Goal: Find specific page/section: Find specific page/section

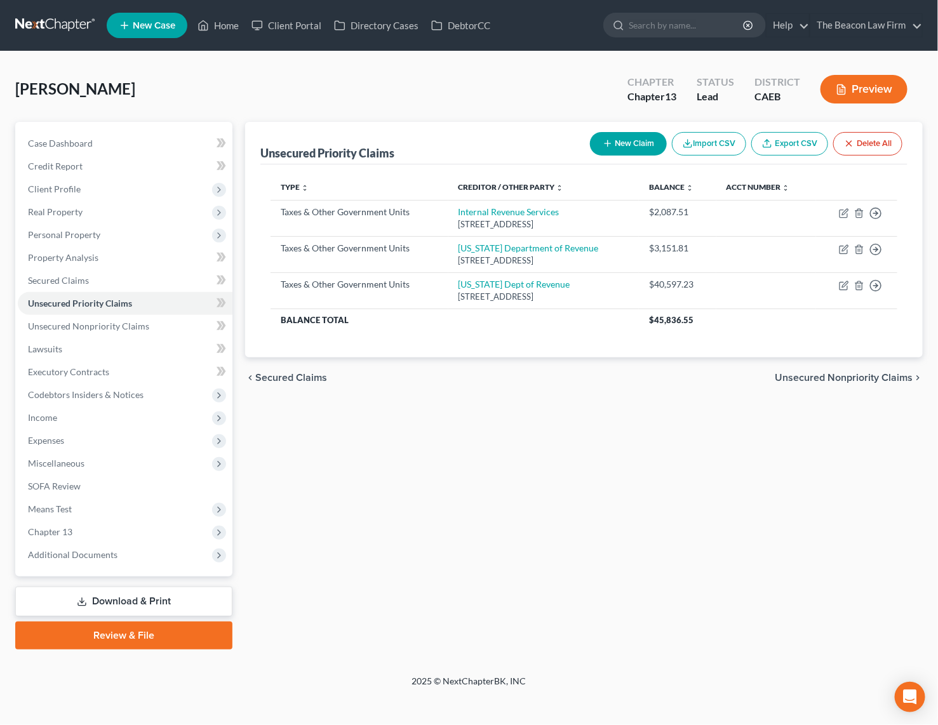
click at [57, 22] on link at bounding box center [55, 25] width 81 height 23
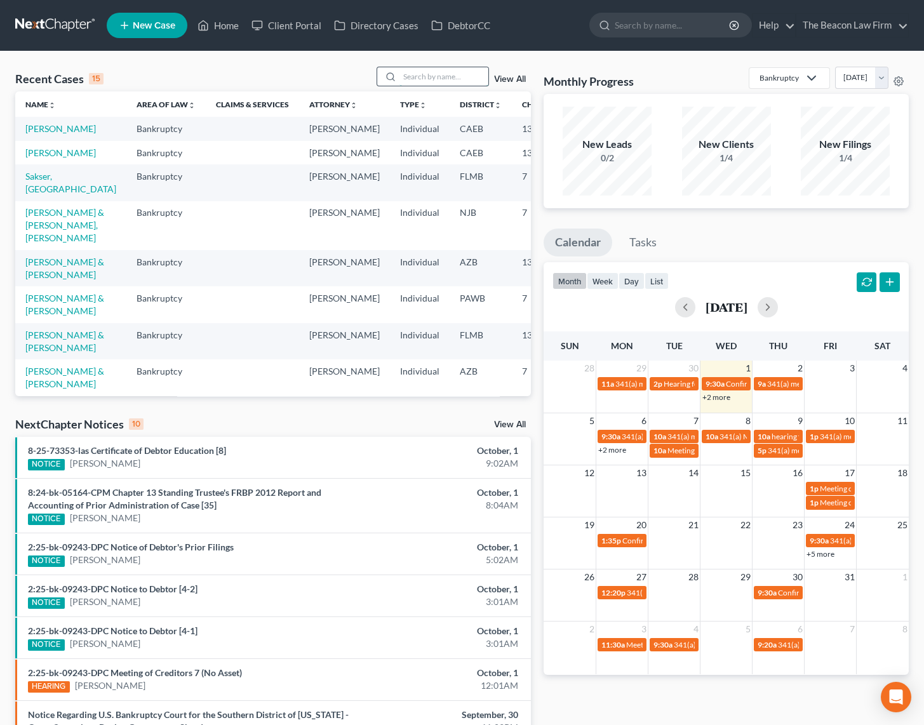
click at [408, 79] on input "search" at bounding box center [444, 76] width 89 height 18
type input "veronica rand"
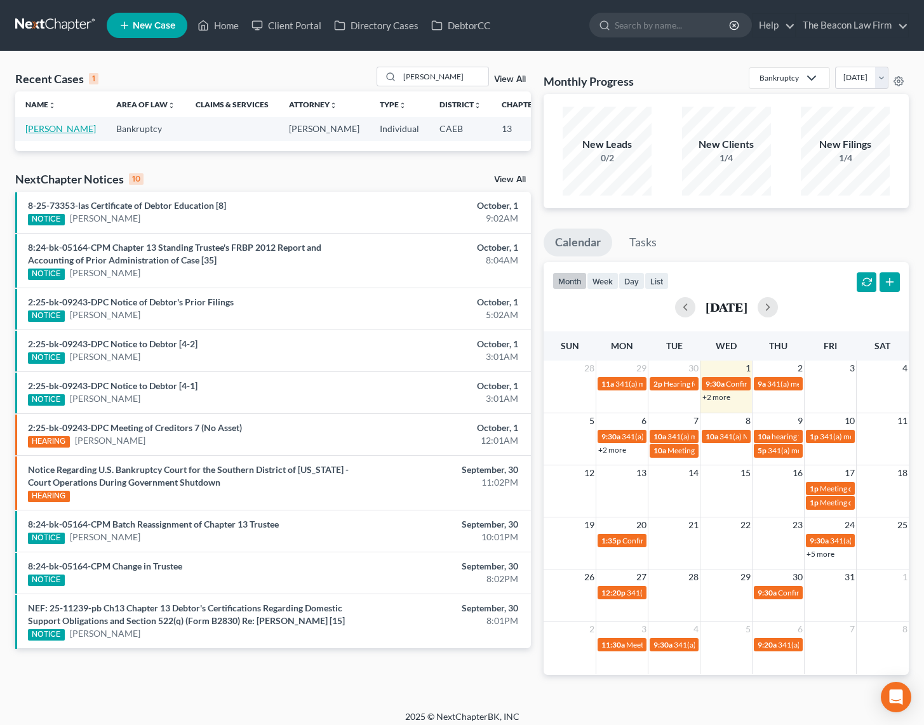
click at [43, 134] on link "Rand, Veronica" at bounding box center [60, 128] width 71 height 11
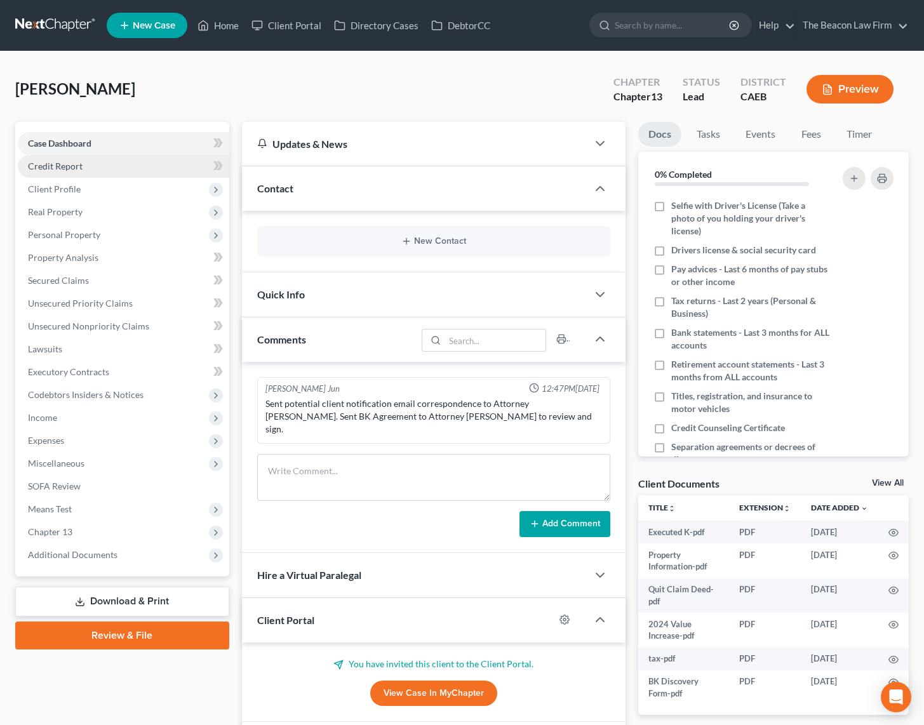
click at [60, 161] on span "Credit Report" at bounding box center [55, 166] width 55 height 11
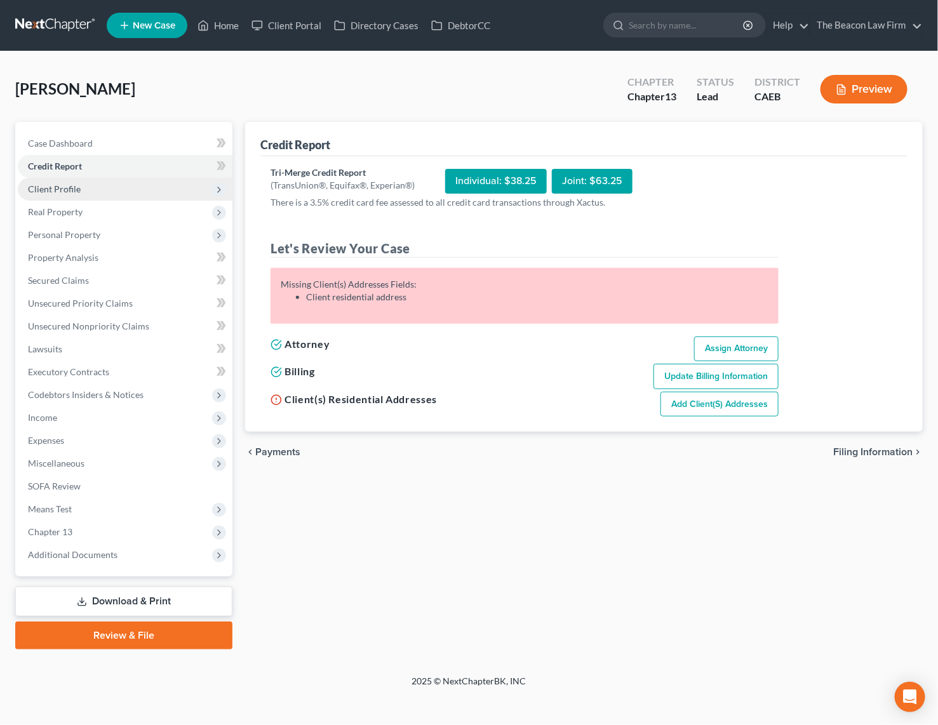
click at [57, 192] on span "Client Profile" at bounding box center [54, 189] width 53 height 11
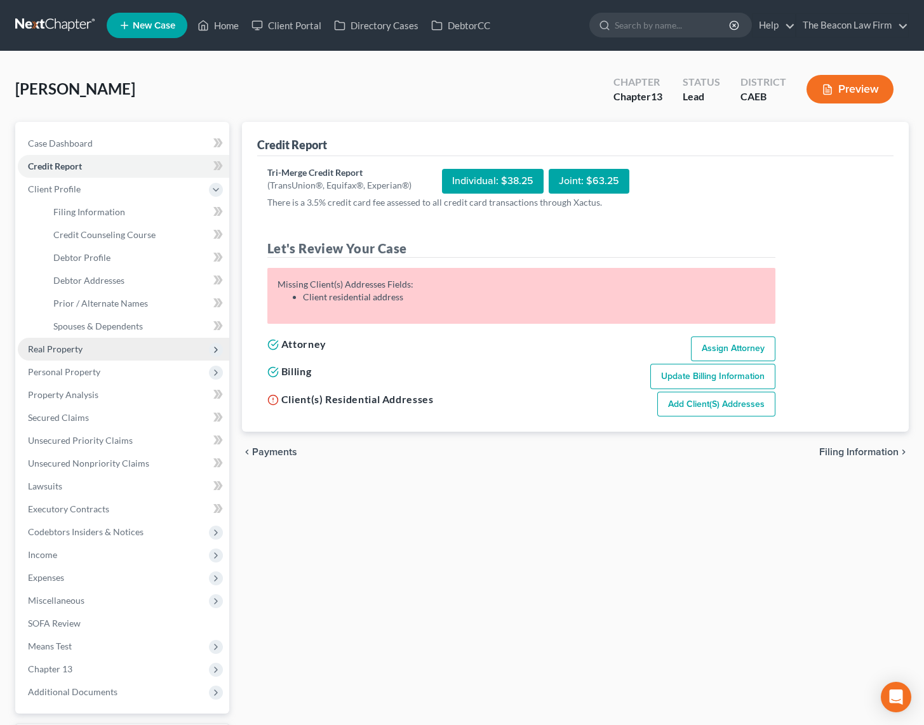
click at [81, 350] on span "Real Property" at bounding box center [55, 349] width 55 height 11
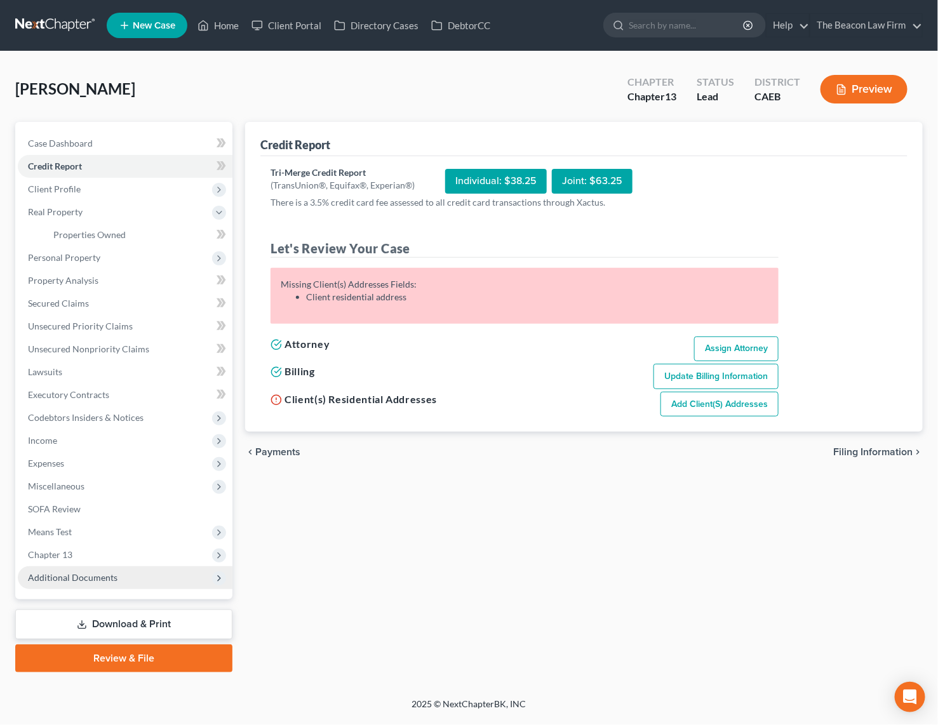
click at [65, 576] on span "Additional Documents" at bounding box center [73, 577] width 90 height 11
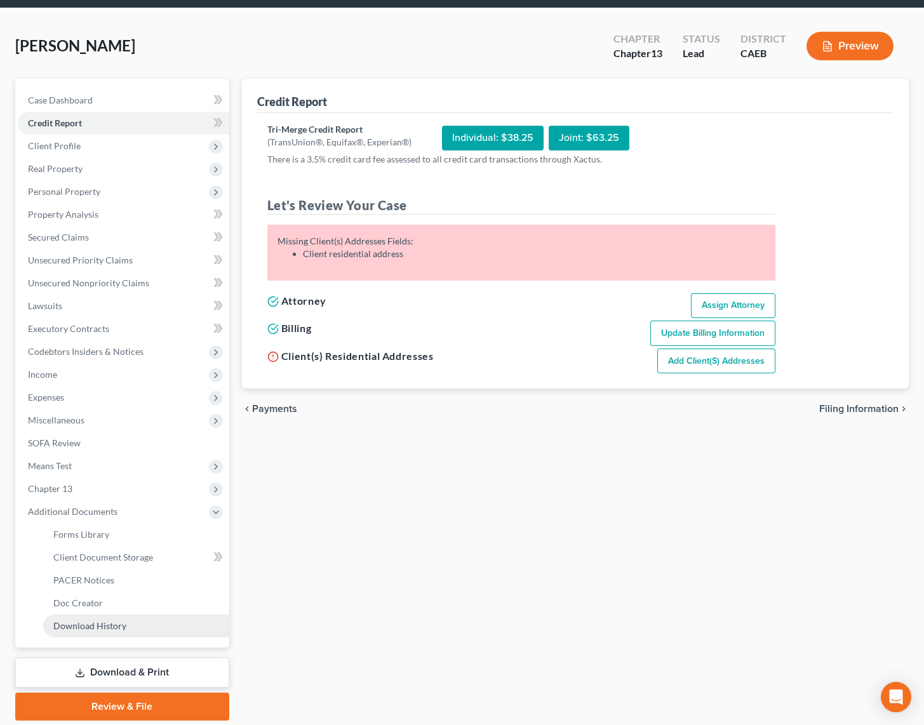
scroll to position [85, 0]
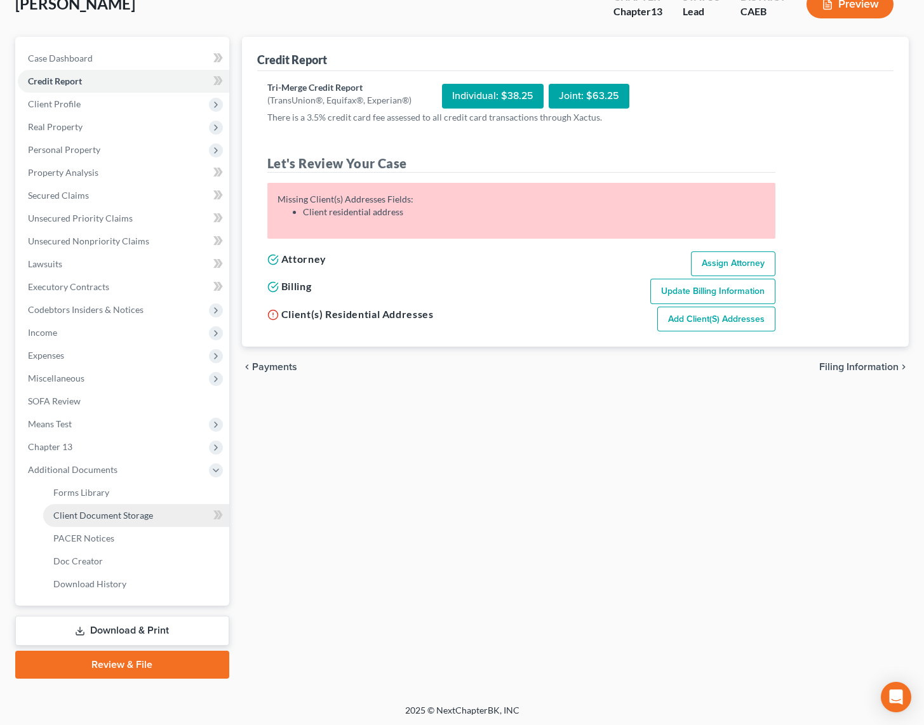
click at [135, 517] on span "Client Document Storage" at bounding box center [103, 515] width 100 height 11
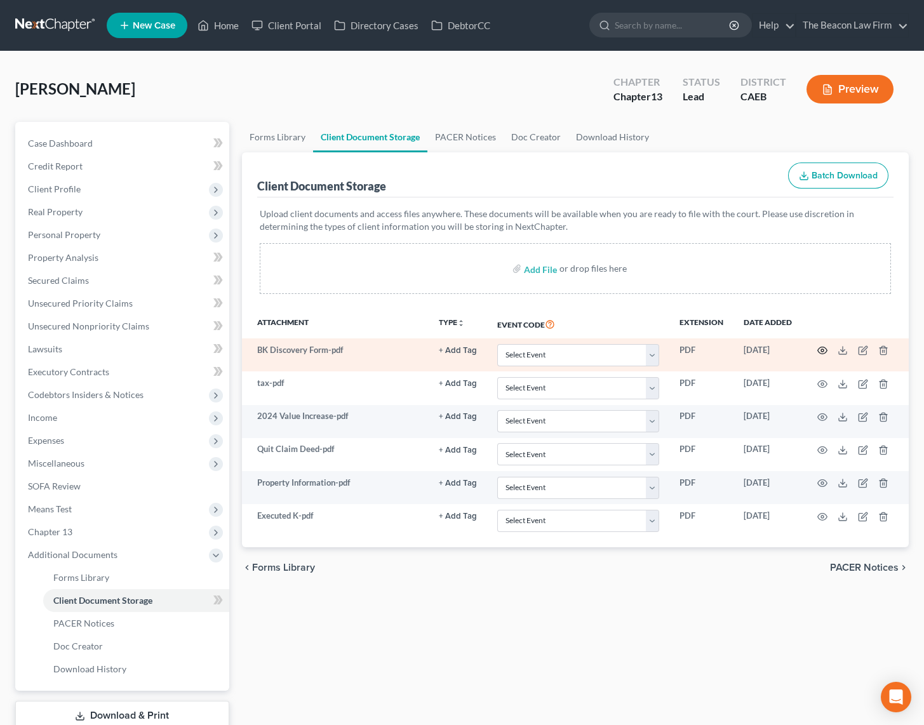
click at [827, 349] on icon "button" at bounding box center [823, 350] width 10 height 7
